Goal: Check status: Check status

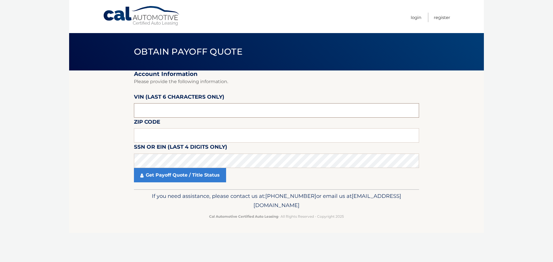
click at [162, 108] on input "text" at bounding box center [276, 110] width 285 height 14
type input "648332"
click at [166, 138] on input "text" at bounding box center [276, 135] width 285 height 14
type input "14224"
click at [462, 142] on section "Account Information Please provide the following information. VIN (last 6 chara…" at bounding box center [276, 130] width 414 height 119
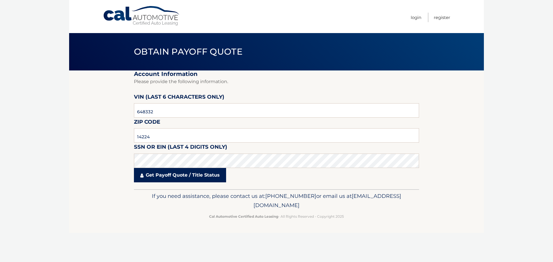
click at [196, 173] on link "Get Payoff Quote / Title Status" at bounding box center [180, 175] width 92 height 14
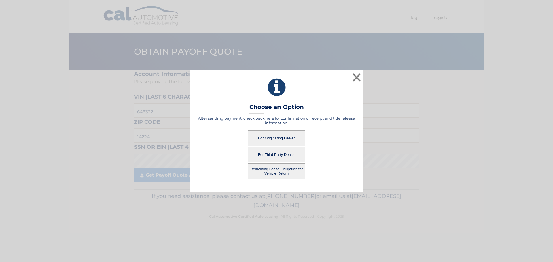
click at [280, 139] on button "For Originating Dealer" at bounding box center [276, 138] width 58 height 16
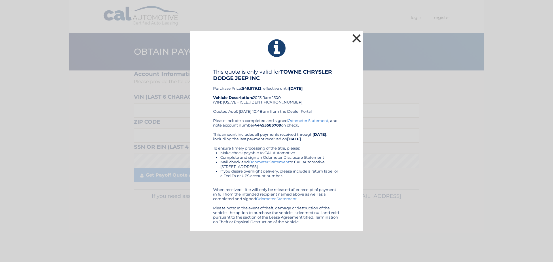
click at [357, 39] on button "×" at bounding box center [357, 39] width 12 height 12
